Goal: Task Accomplishment & Management: Use online tool/utility

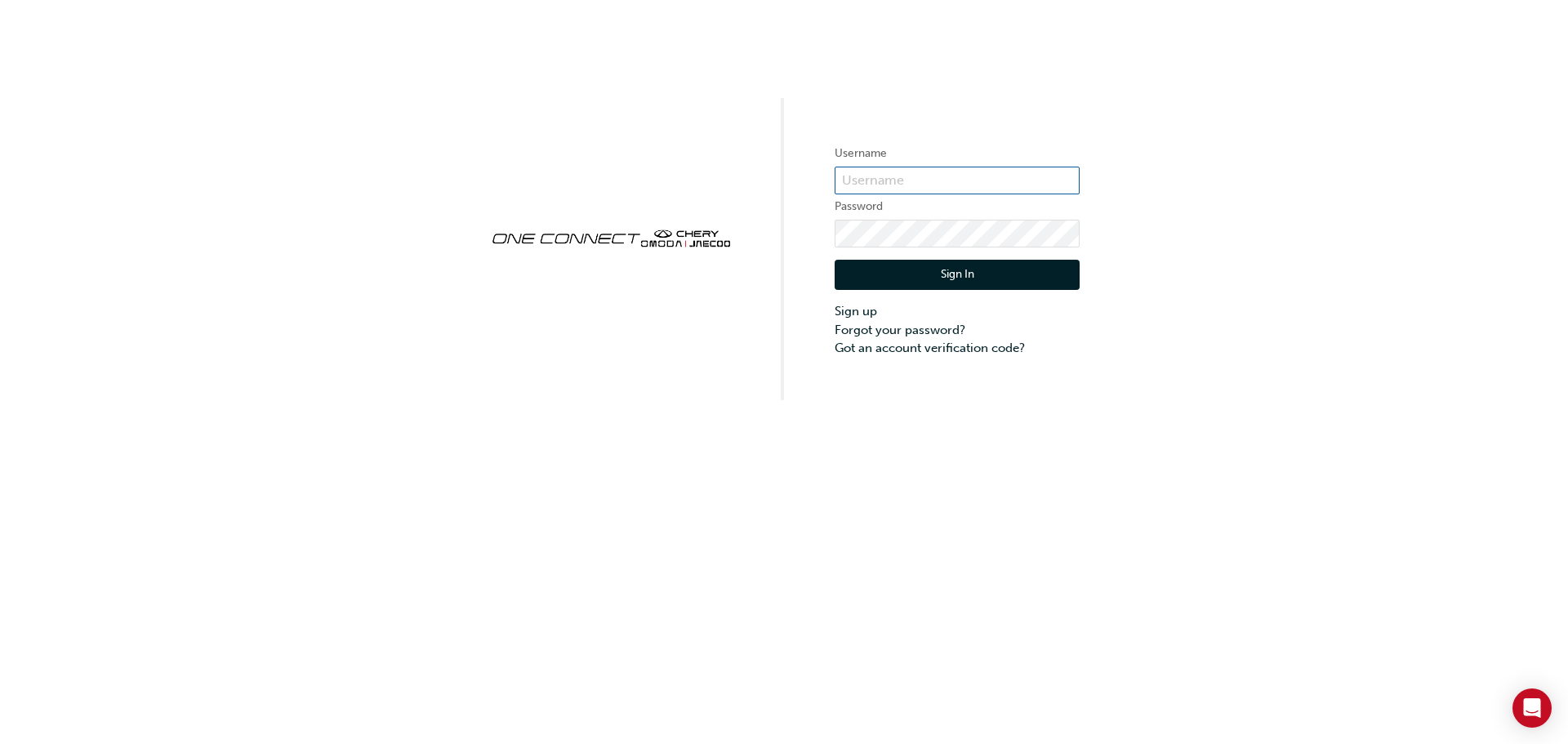
click at [1028, 182] on input "text" at bounding box center [957, 181] width 245 height 27
drag, startPoint x: 961, startPoint y: 176, endPoint x: 909, endPoint y: 182, distance: 52.3
click at [909, 182] on input "ojau291" at bounding box center [957, 181] width 245 height 27
type input "o"
type input "OAJU291"
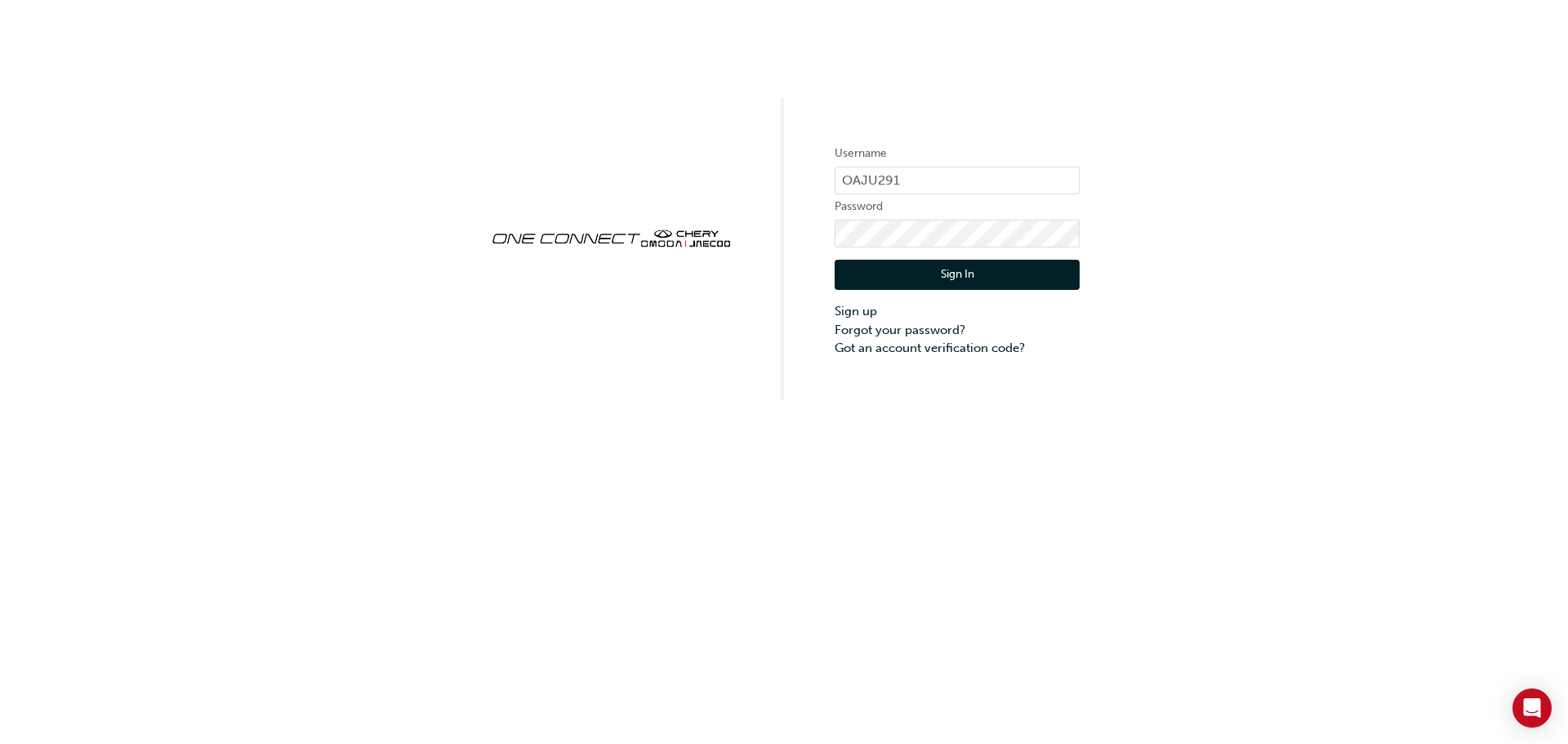
click at [920, 273] on button "Sign In" at bounding box center [957, 276] width 245 height 31
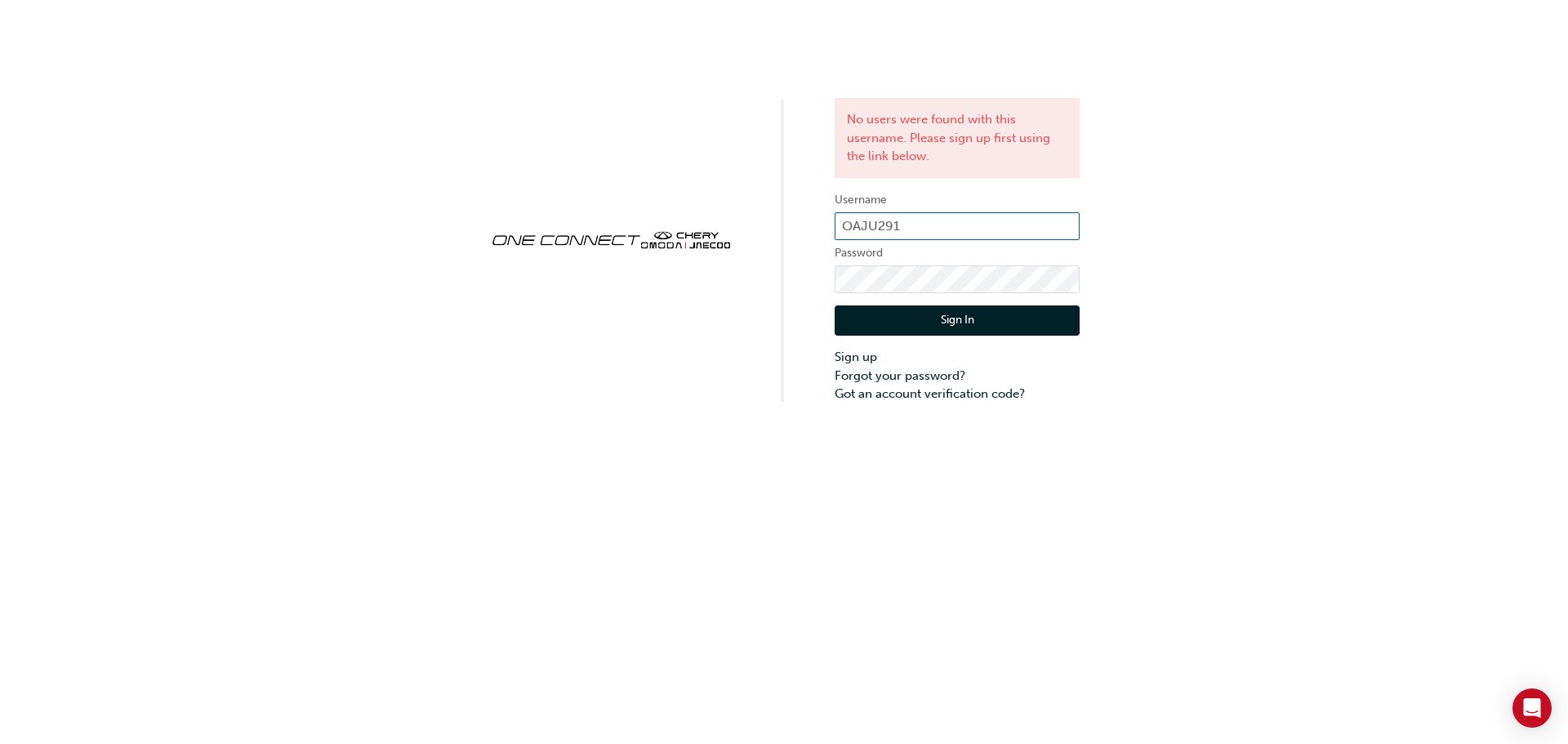
click at [868, 226] on input "OAJU291" at bounding box center [957, 226] width 245 height 27
type input "OJAU291"
click at [941, 322] on button "Sign In" at bounding box center [957, 322] width 245 height 31
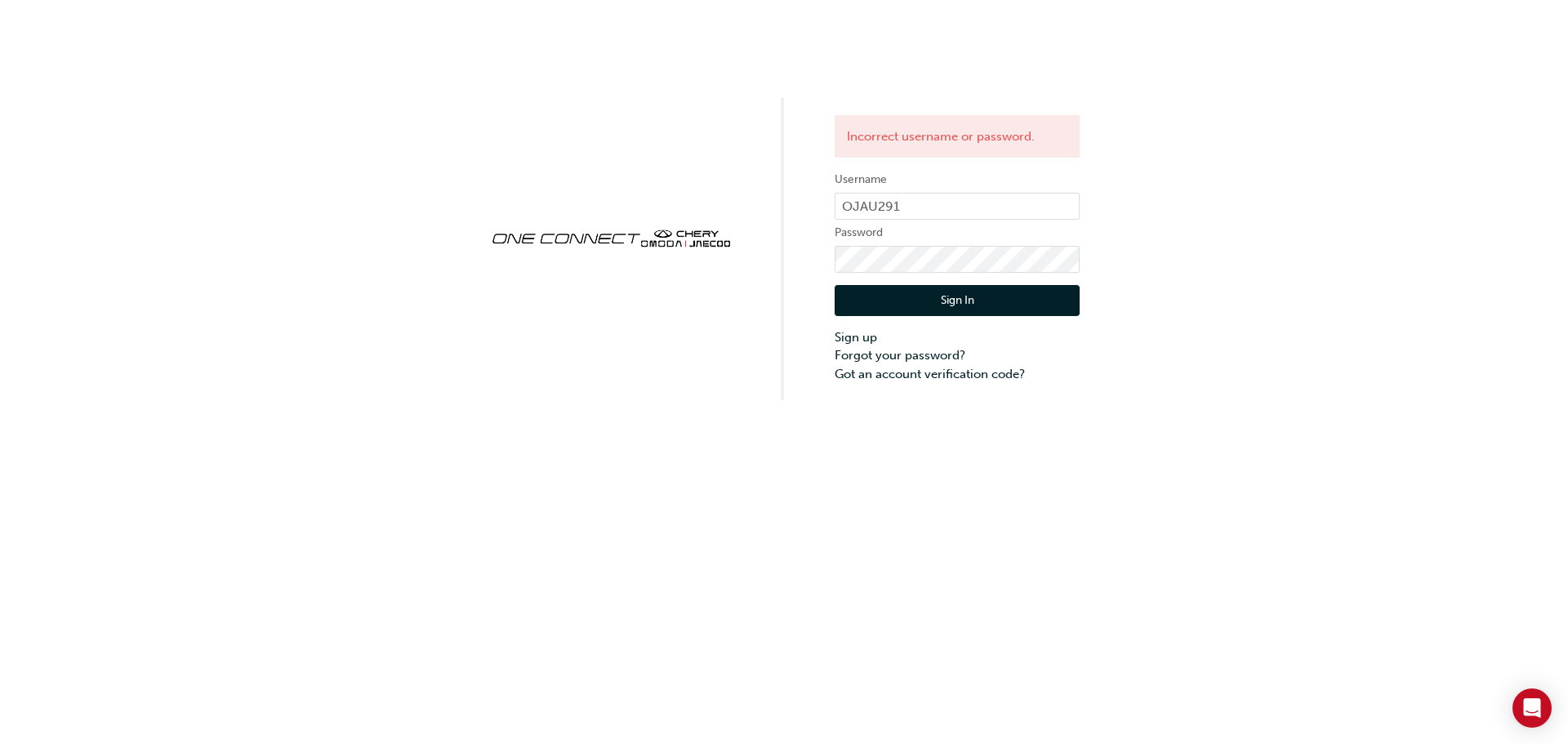
click at [937, 294] on button "Sign In" at bounding box center [957, 301] width 245 height 31
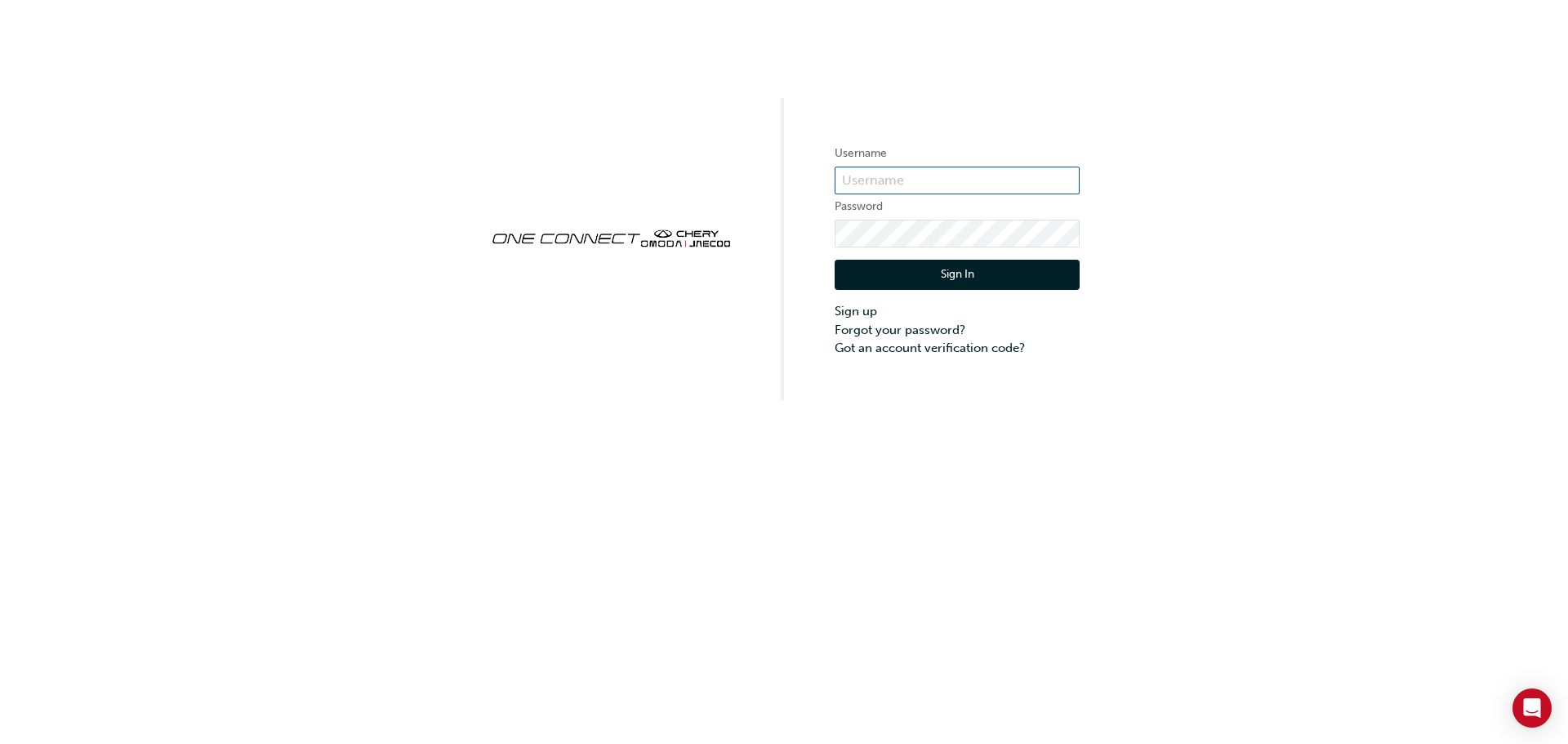
click at [971, 184] on input "text" at bounding box center [957, 181] width 245 height 27
type input "OJAU291"
click at [947, 283] on button "Sign In" at bounding box center [957, 276] width 245 height 31
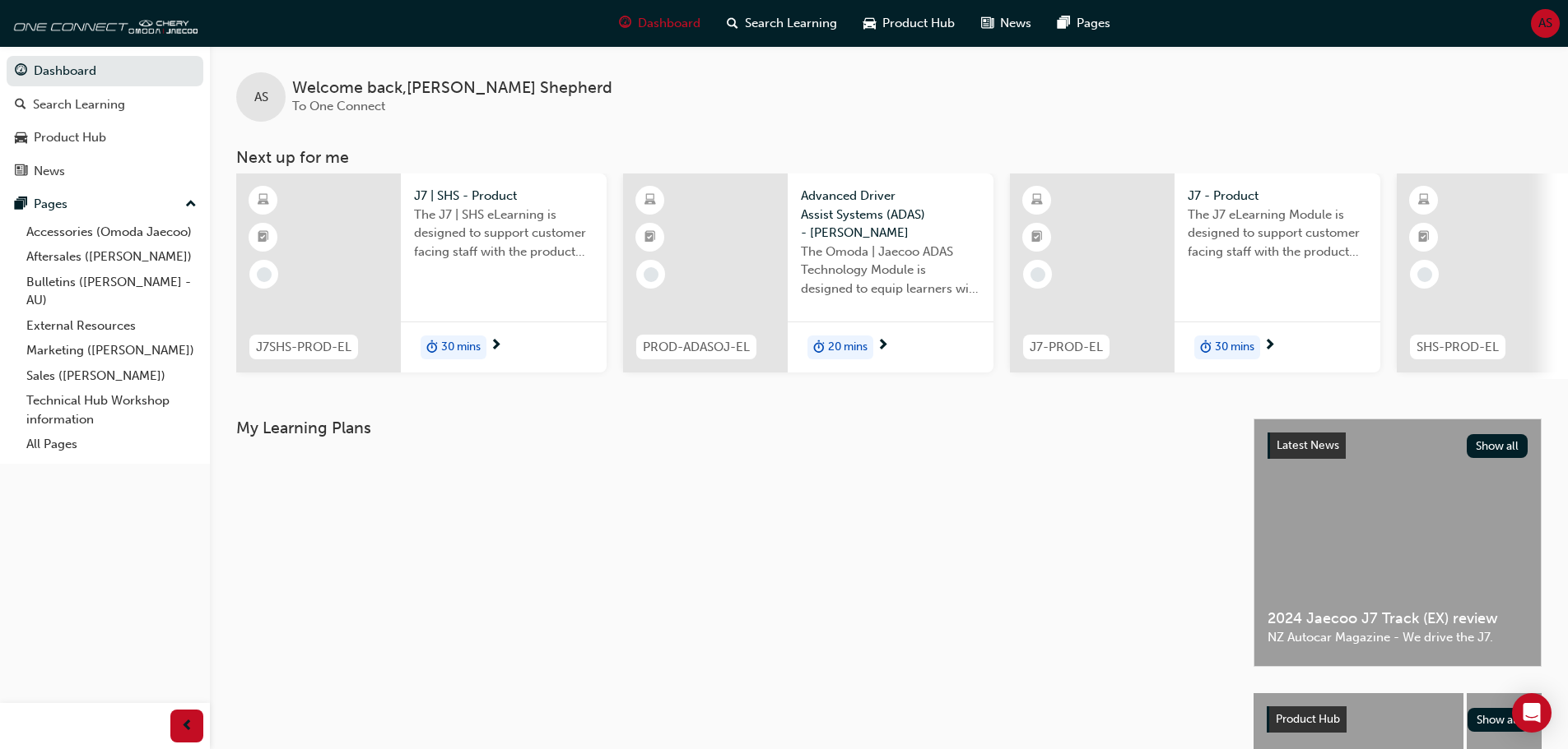
drag, startPoint x: 1511, startPoint y: 4, endPoint x: 485, endPoint y: 541, distance: 1158.0
click at [495, 534] on div "My Learning Plans" at bounding box center [745, 673] width 1017 height 510
